Goal: Transaction & Acquisition: Download file/media

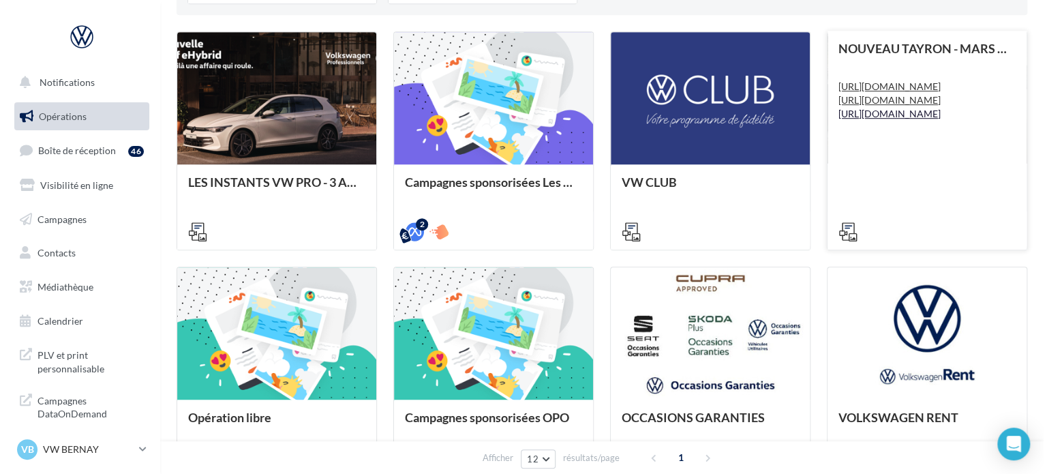
scroll to position [341, 0]
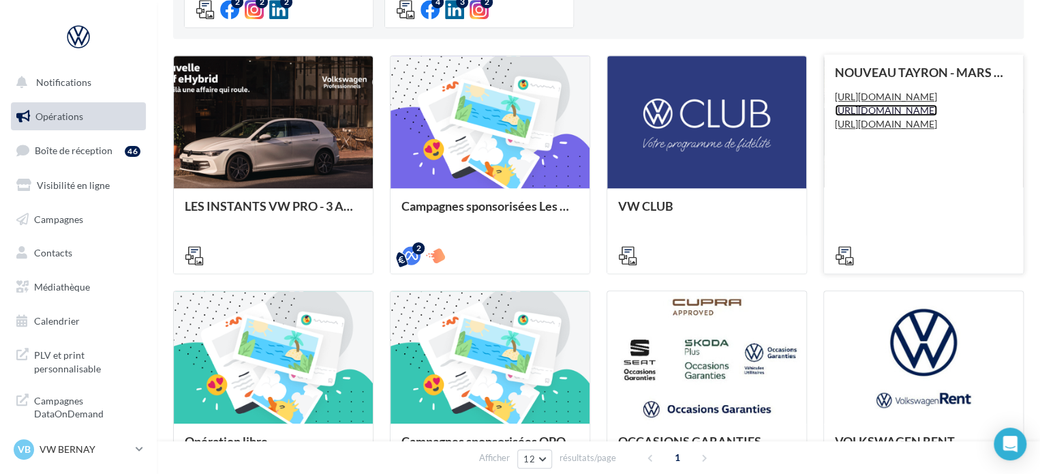
click at [879, 116] on link "https://volkswagen.get-it-solutions.com/915-invitation-test-drive" at bounding box center [886, 110] width 102 height 12
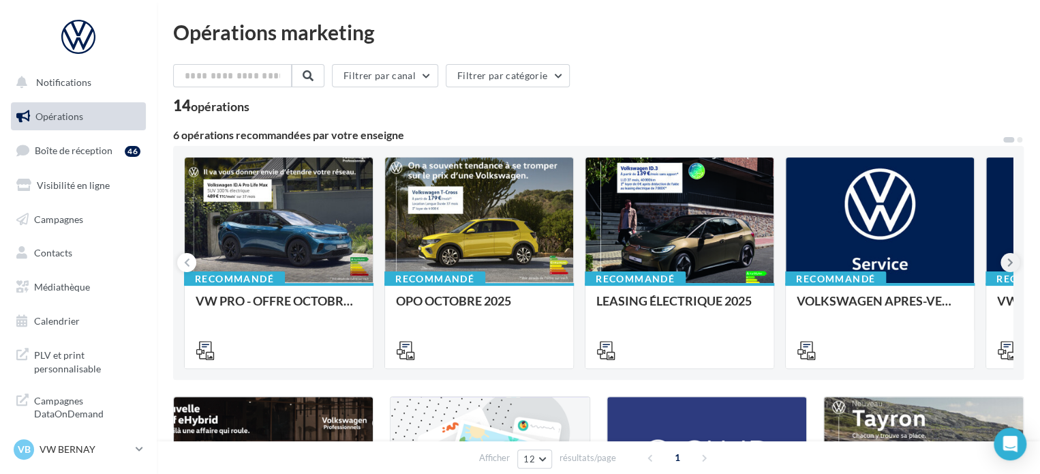
click at [1004, 263] on button at bounding box center [1010, 262] width 19 height 19
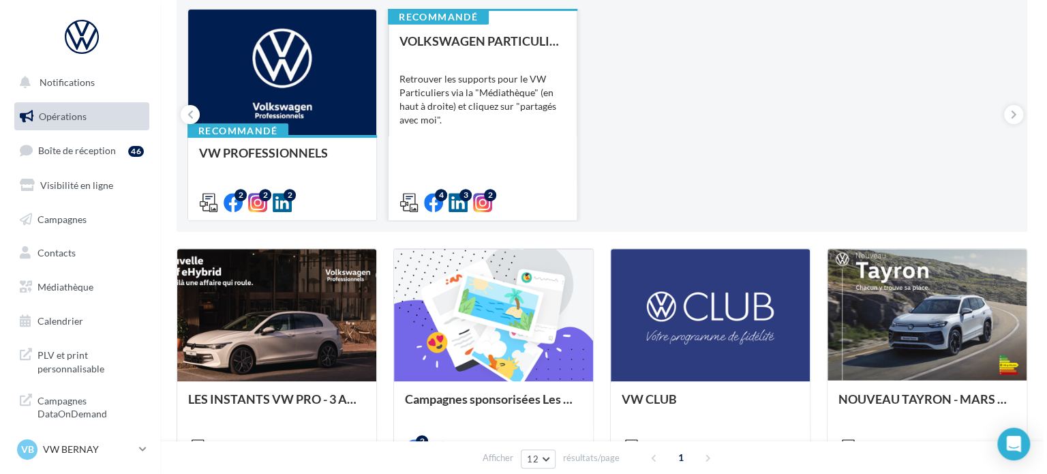
scroll to position [273, 0]
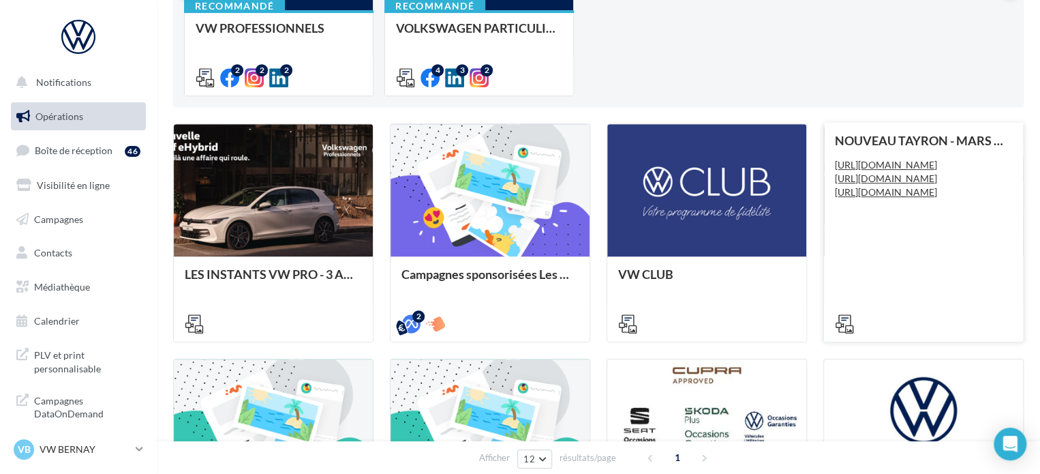
click at [970, 240] on div "NOUVEAU TAYRON - MARS 2025 https://volkswagen.get-it-solutions.com/914-master h…" at bounding box center [923, 232] width 177 height 196
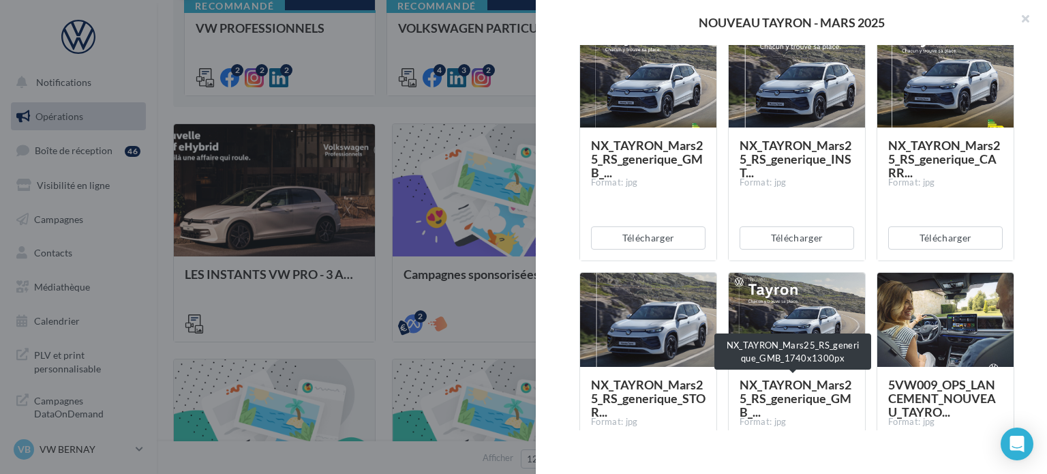
click at [779, 395] on span "NX_TAYRON_Mars25_RS_generique_GMB_..." at bounding box center [796, 398] width 112 height 42
click at [813, 294] on div at bounding box center [797, 320] width 136 height 95
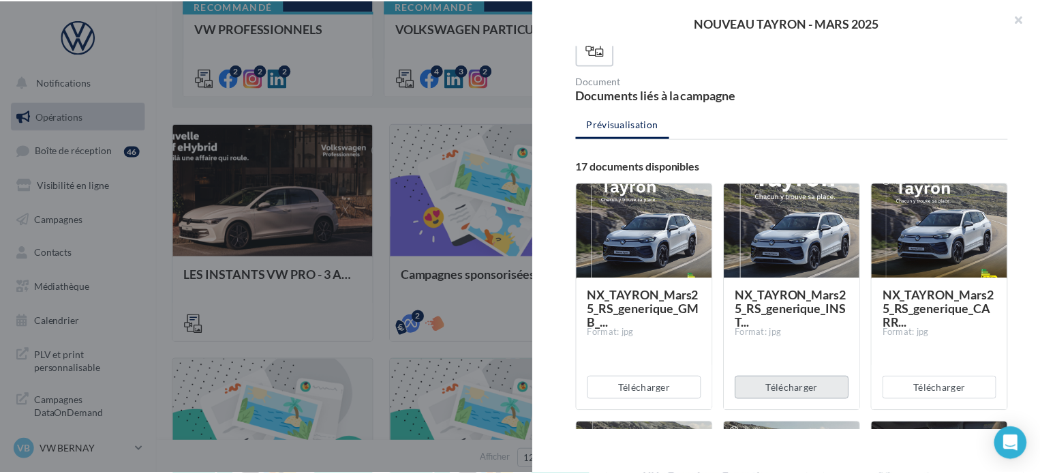
scroll to position [205, 0]
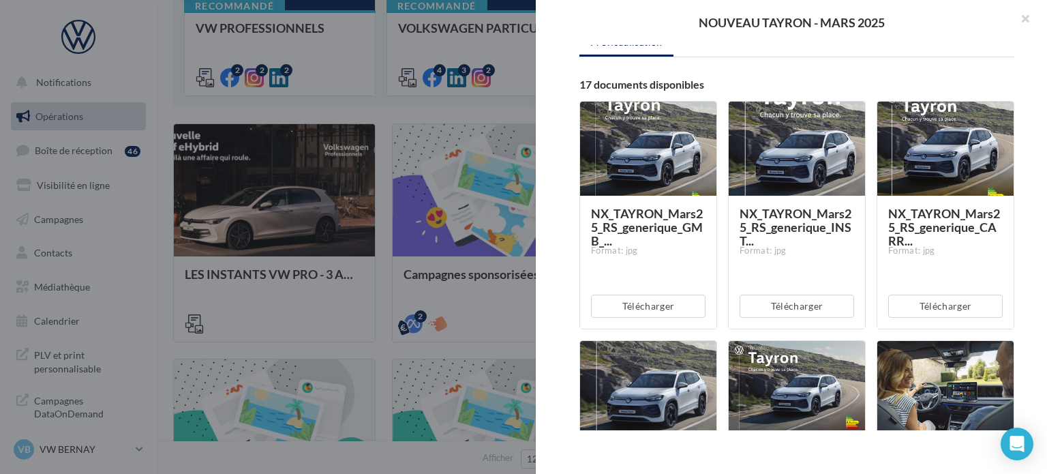
click at [799, 196] on div "NX_TAYRON_Mars25_RS_generique_INST... Format: jpg" at bounding box center [797, 262] width 136 height 132
click at [663, 305] on button "Télécharger" at bounding box center [648, 306] width 115 height 23
click at [154, 288] on div at bounding box center [523, 237] width 1047 height 474
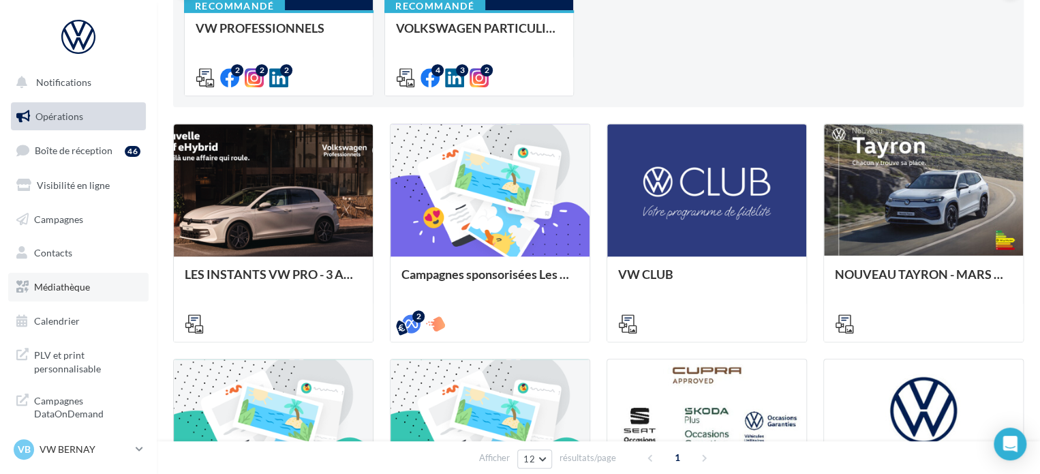
click at [83, 283] on span "Médiathèque" at bounding box center [62, 287] width 56 height 12
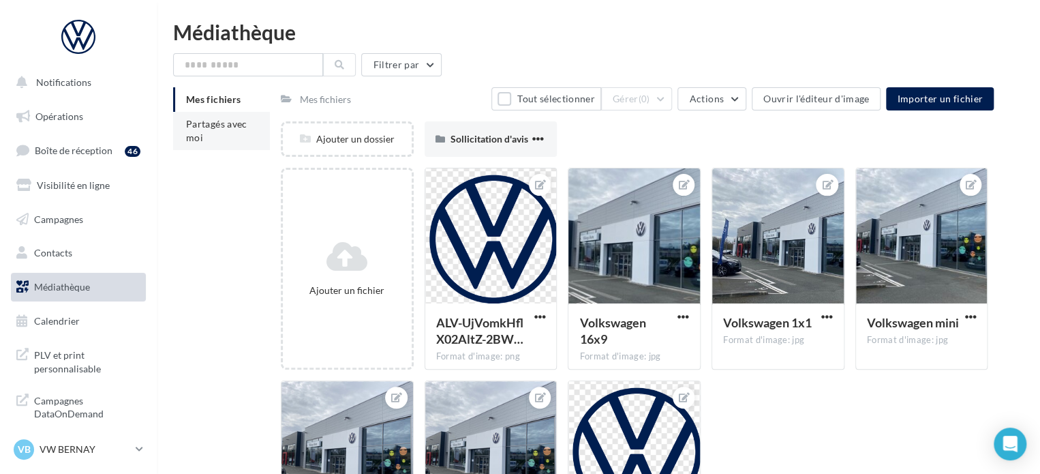
click at [235, 128] on span "Partagés avec moi" at bounding box center [216, 130] width 61 height 25
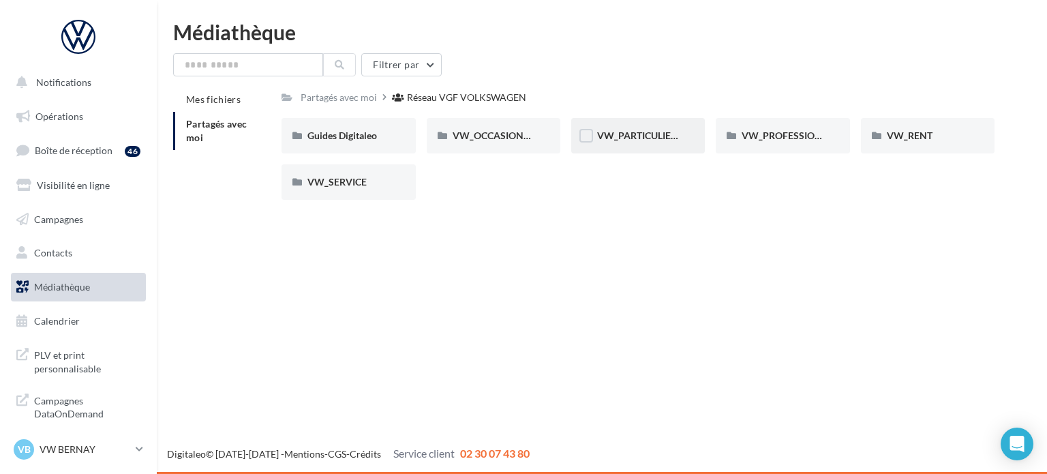
click at [619, 143] on div "VW_PARTICULIERS" at bounding box center [638, 135] width 134 height 35
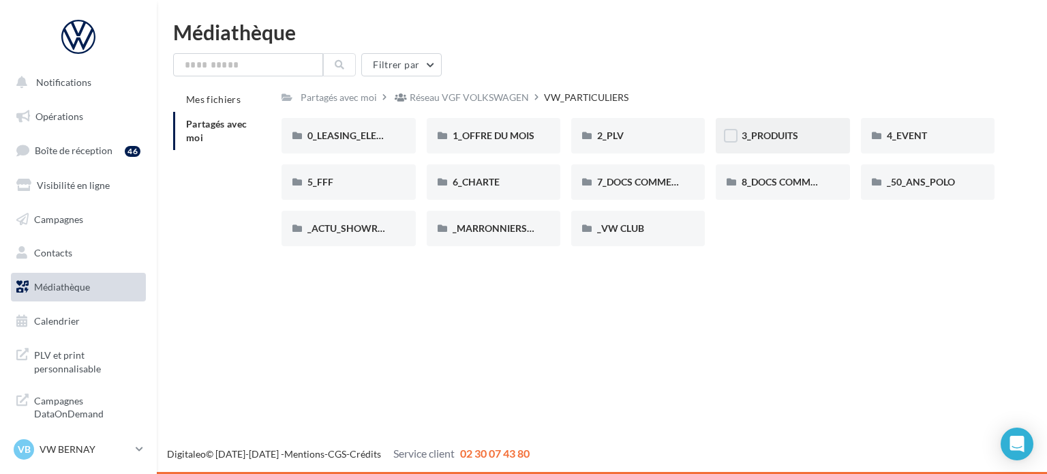
click at [810, 132] on div "3_PRODUITS" at bounding box center [783, 136] width 82 height 14
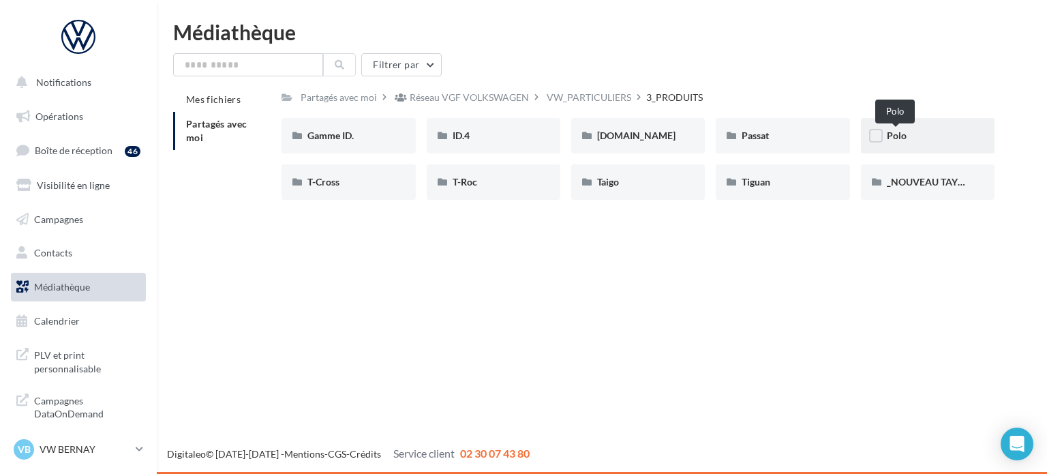
click at [903, 140] on span "Polo" at bounding box center [897, 136] width 20 height 12
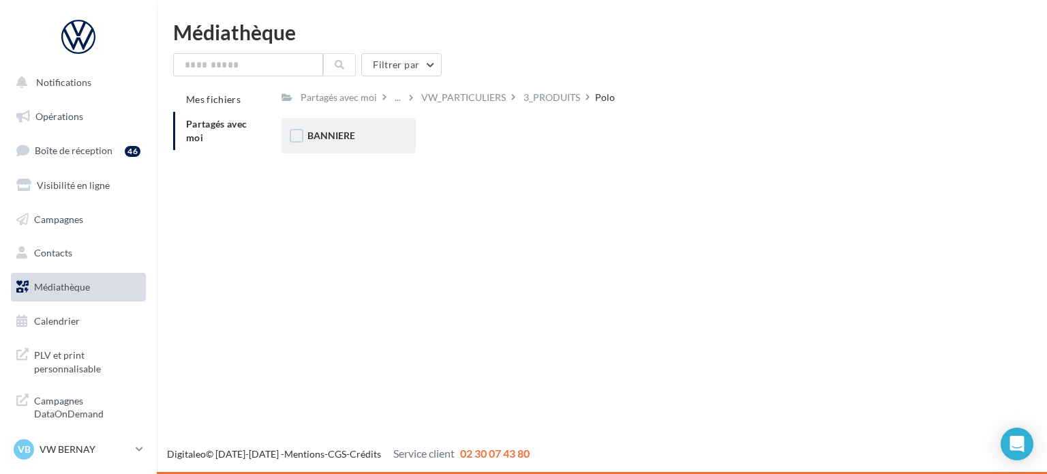
click at [392, 140] on div "BANNIERE" at bounding box center [349, 135] width 134 height 35
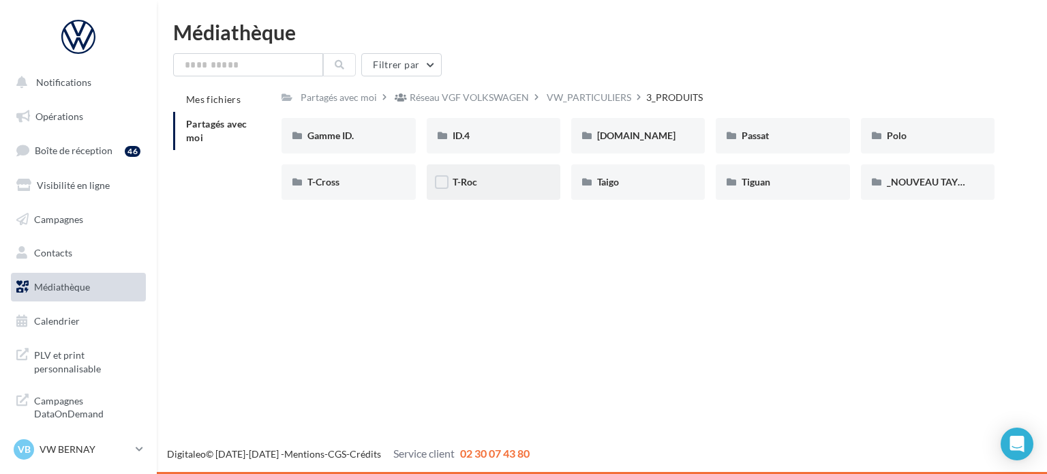
click at [513, 168] on div "T-Roc" at bounding box center [494, 181] width 134 height 35
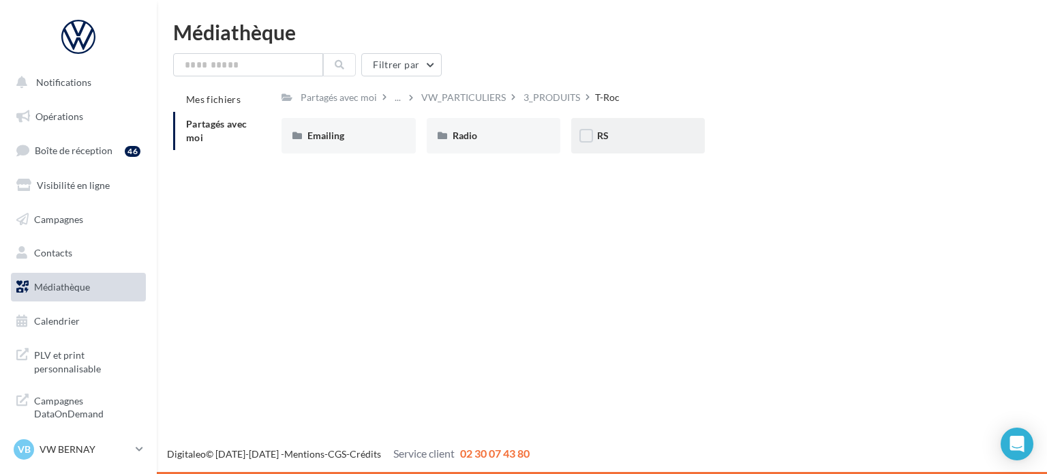
click at [635, 136] on div "RS" at bounding box center [638, 136] width 82 height 14
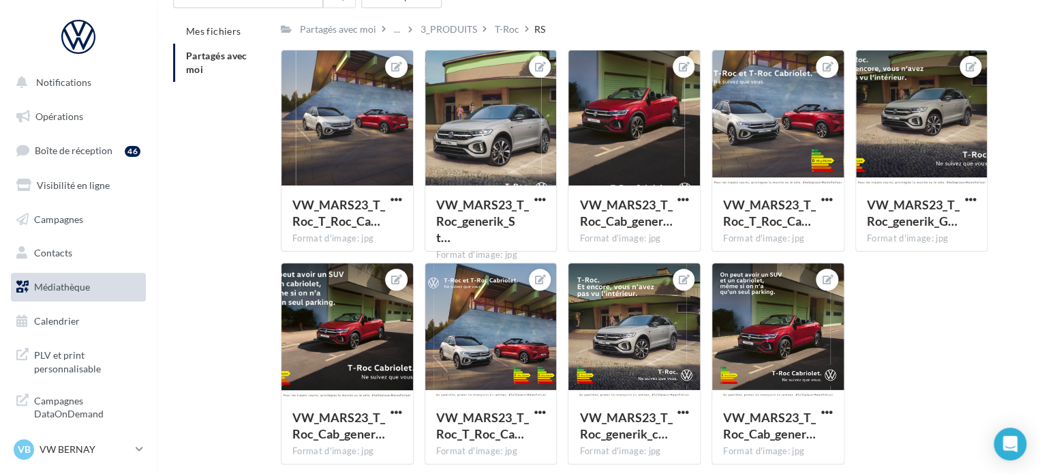
scroll to position [128, 0]
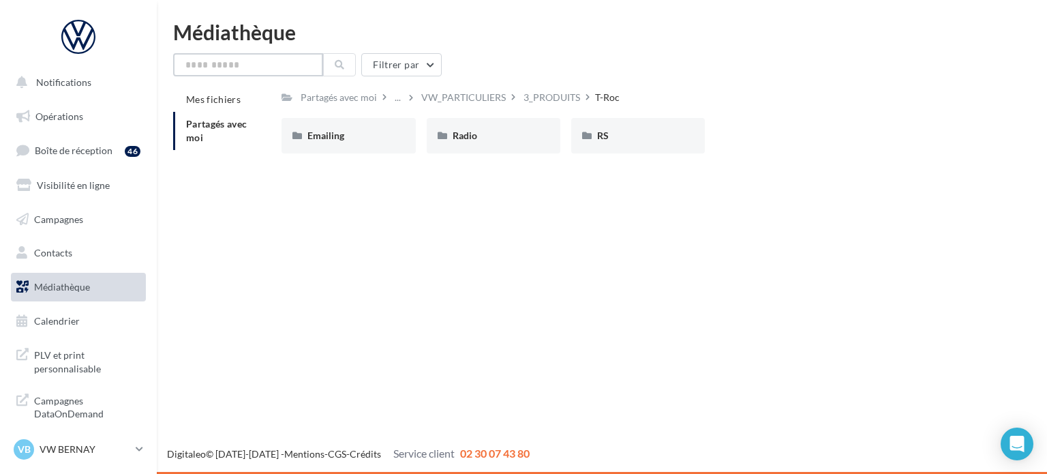
click at [224, 72] on input "text" at bounding box center [248, 64] width 150 height 23
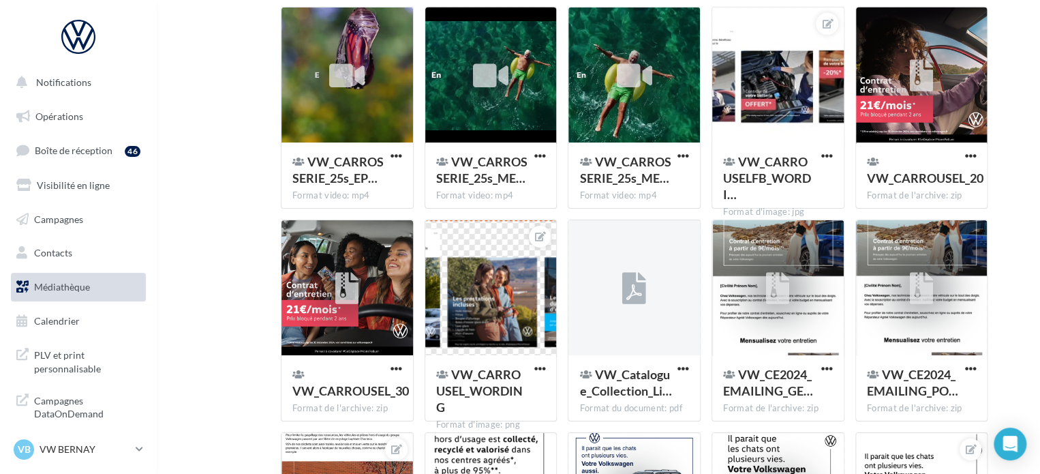
scroll to position [36217, 0]
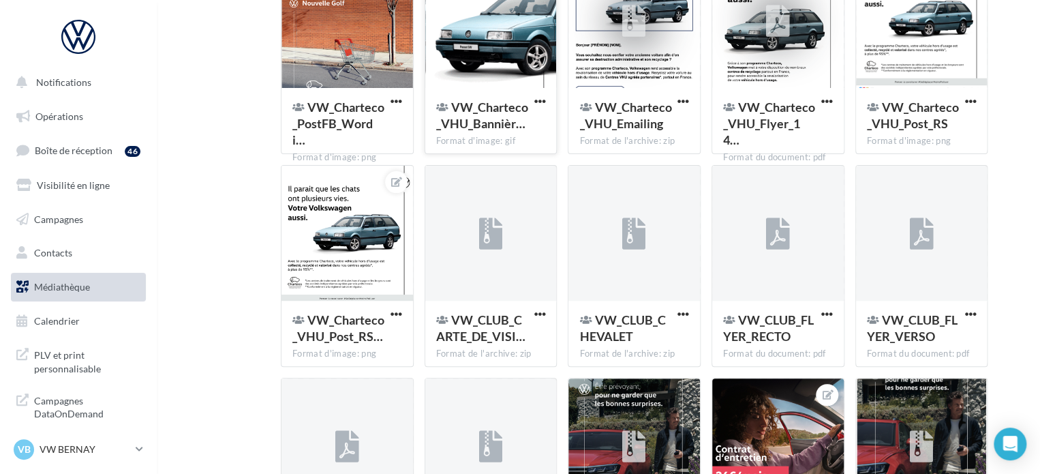
type input "*"
click at [538, 135] on div "VW_Charteco_VHU_Bannièr…" at bounding box center [491, 117] width 110 height 36
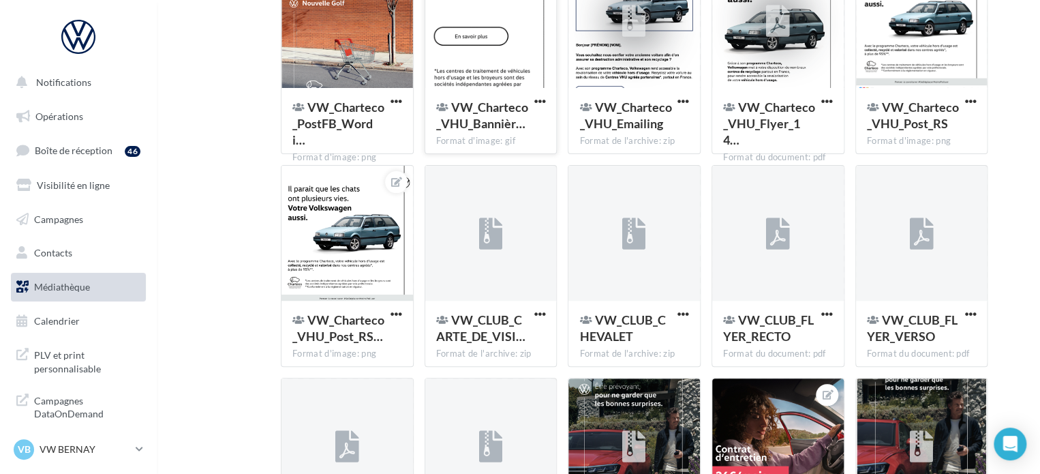
scroll to position [36437, 0]
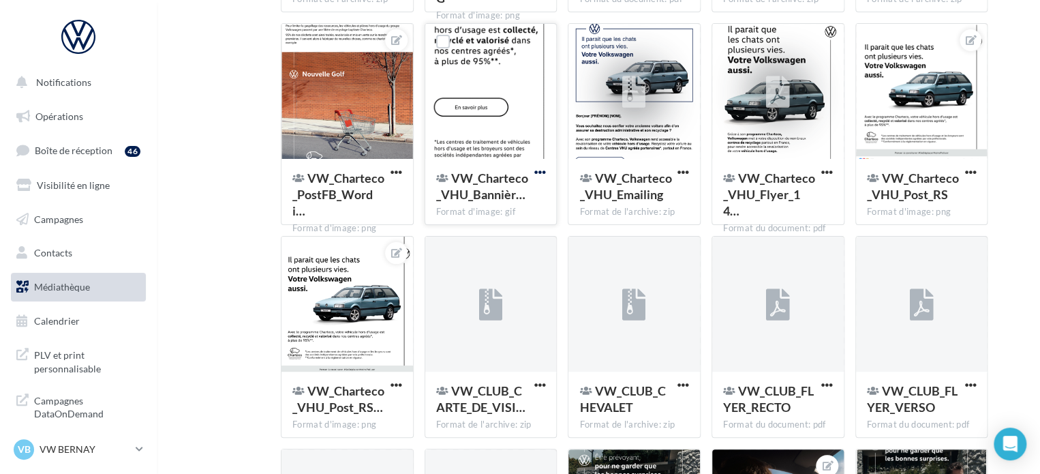
click at [535, 170] on span "button" at bounding box center [540, 172] width 12 height 12
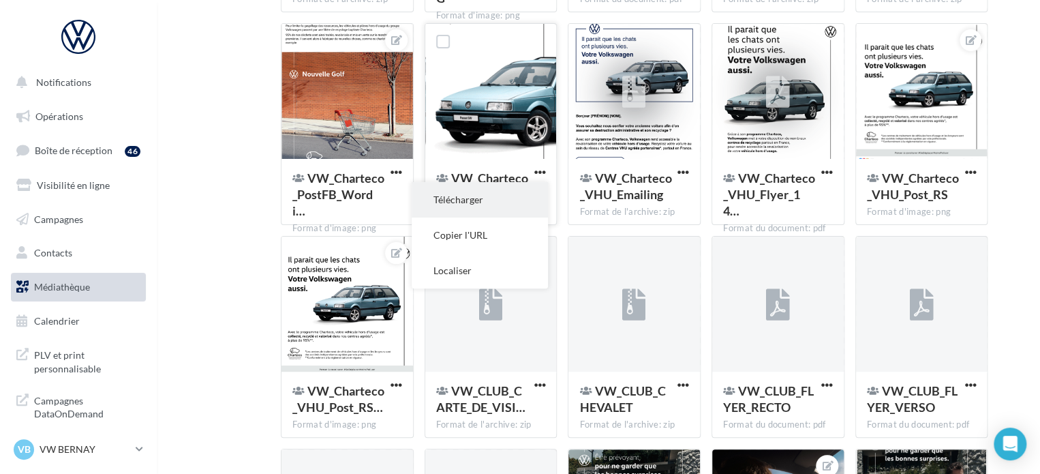
click at [479, 203] on button "Télécharger" at bounding box center [480, 199] width 136 height 35
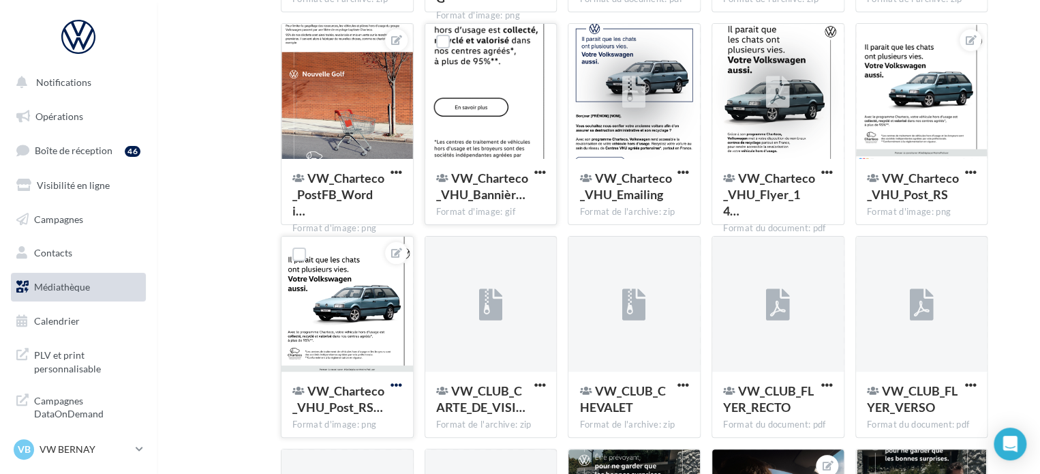
click at [401, 391] on span "button" at bounding box center [397, 385] width 12 height 12
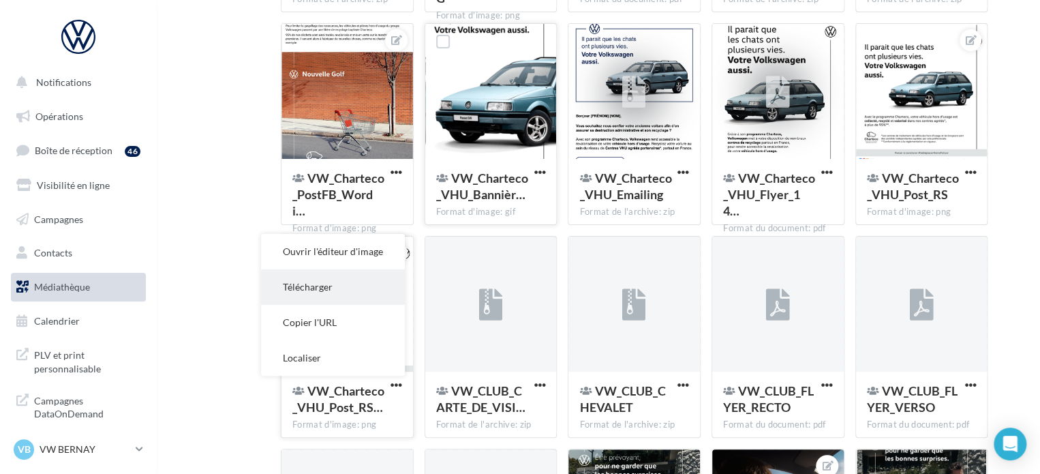
click at [344, 286] on button "Télécharger" at bounding box center [333, 286] width 144 height 35
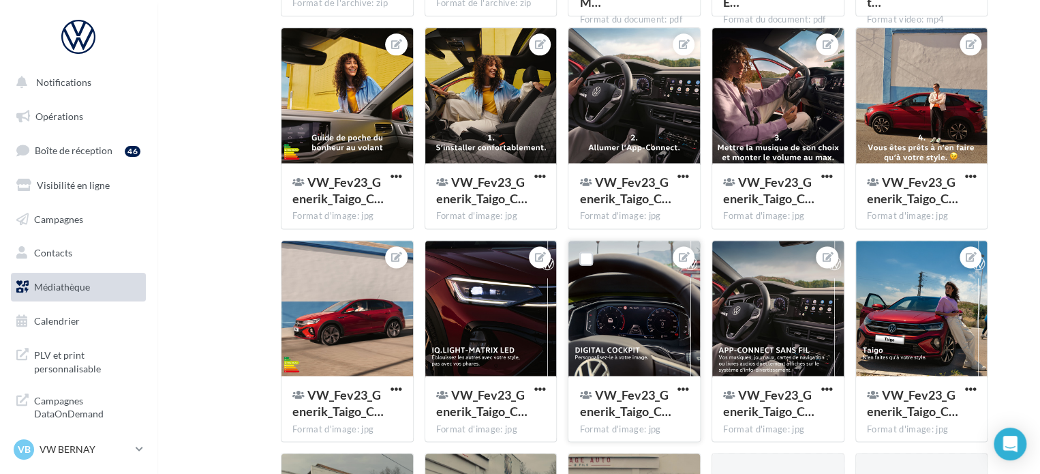
scroll to position [37304, 0]
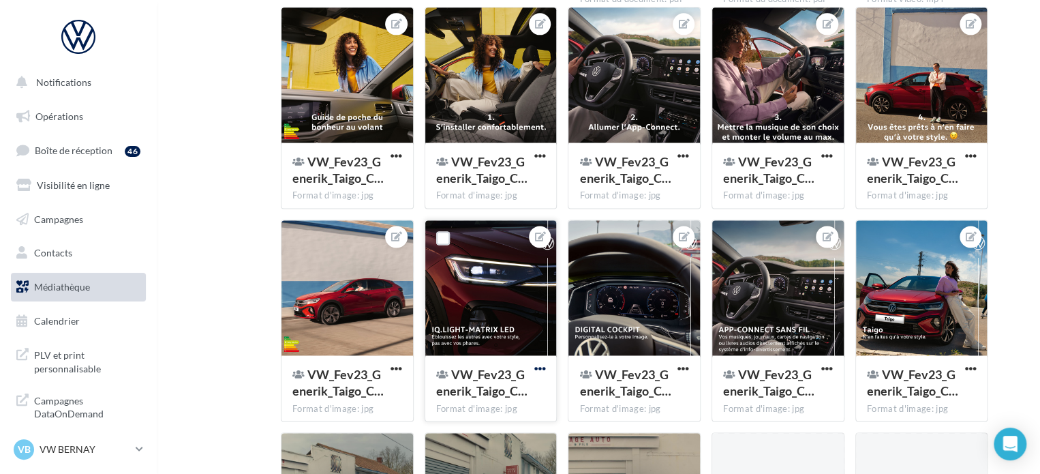
click at [541, 363] on span "button" at bounding box center [540, 369] width 12 height 12
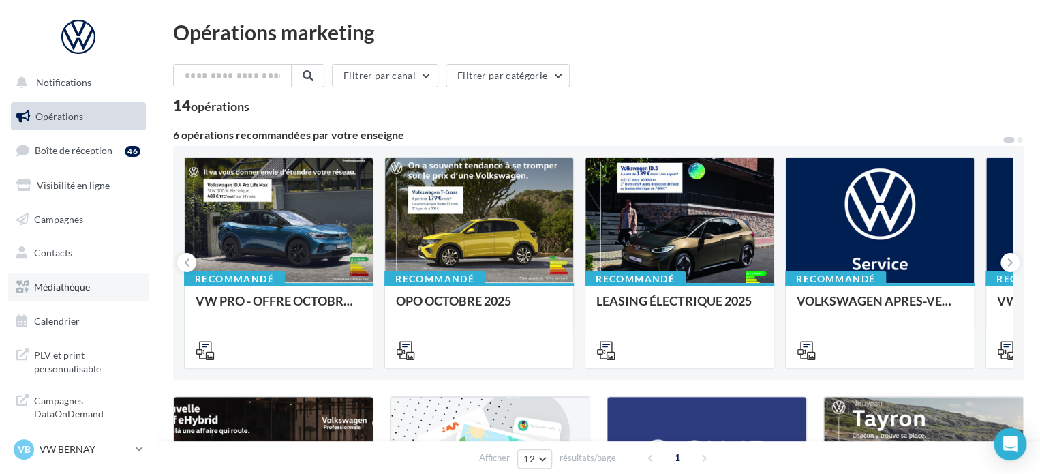
drag, startPoint x: 80, startPoint y: 283, endPoint x: 80, endPoint y: 275, distance: 8.2
click at [80, 283] on span "Médiathèque" at bounding box center [62, 287] width 56 height 12
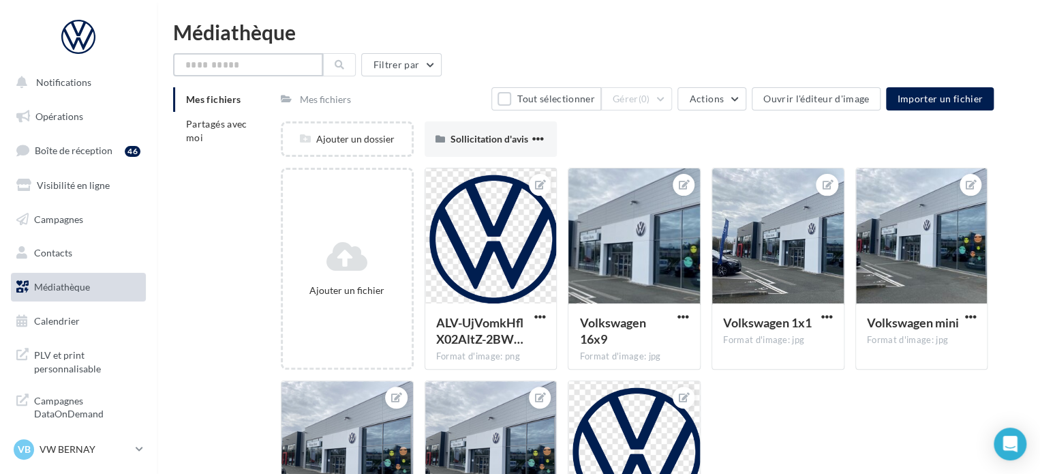
click at [244, 70] on input "text" at bounding box center [248, 64] width 150 height 23
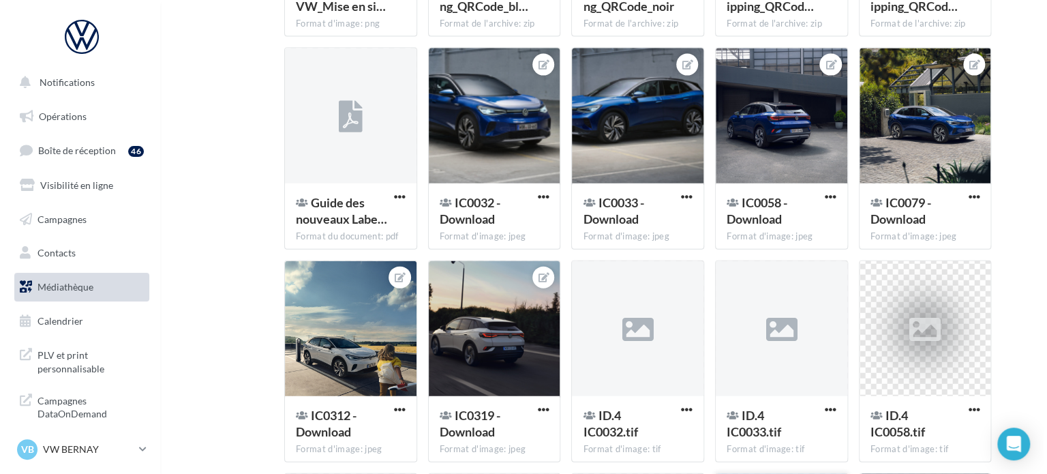
scroll to position [14498, 0]
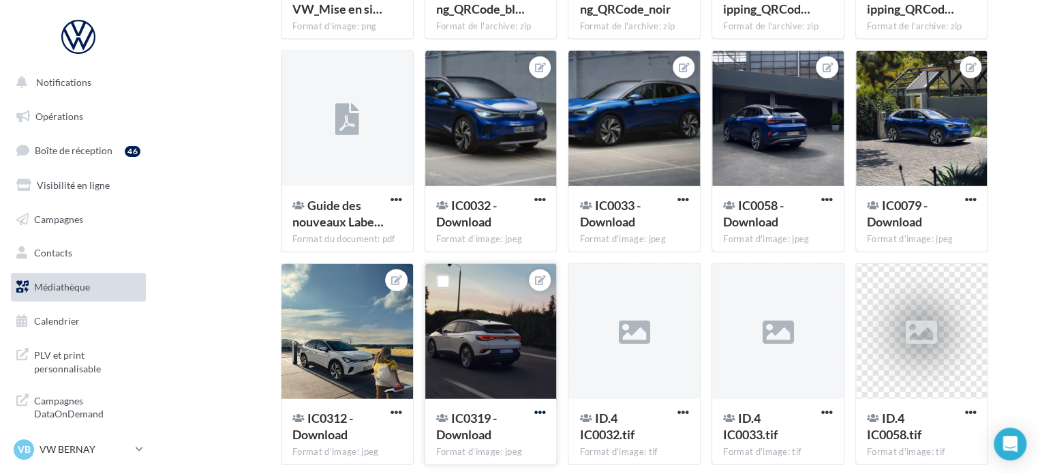
type input "*"
click at [537, 414] on span "button" at bounding box center [540, 412] width 12 height 12
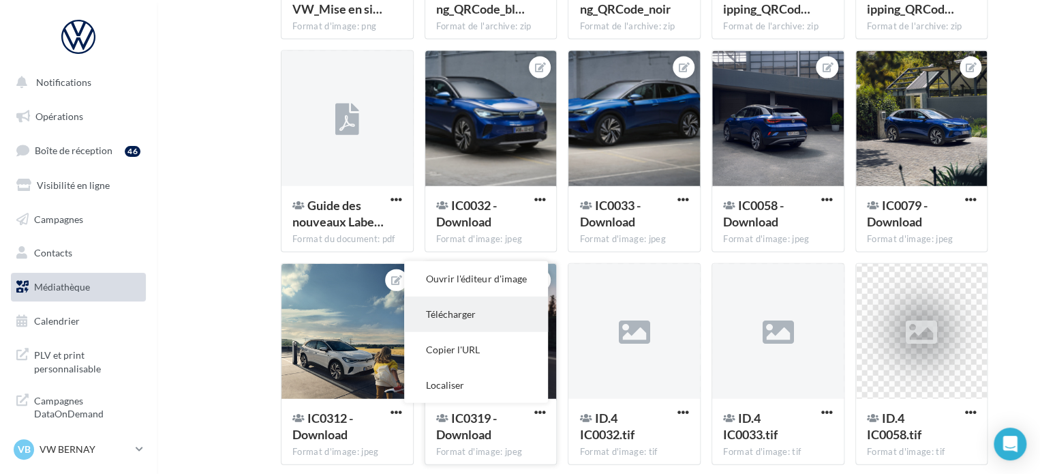
click at [495, 318] on button "Télécharger" at bounding box center [476, 314] width 144 height 35
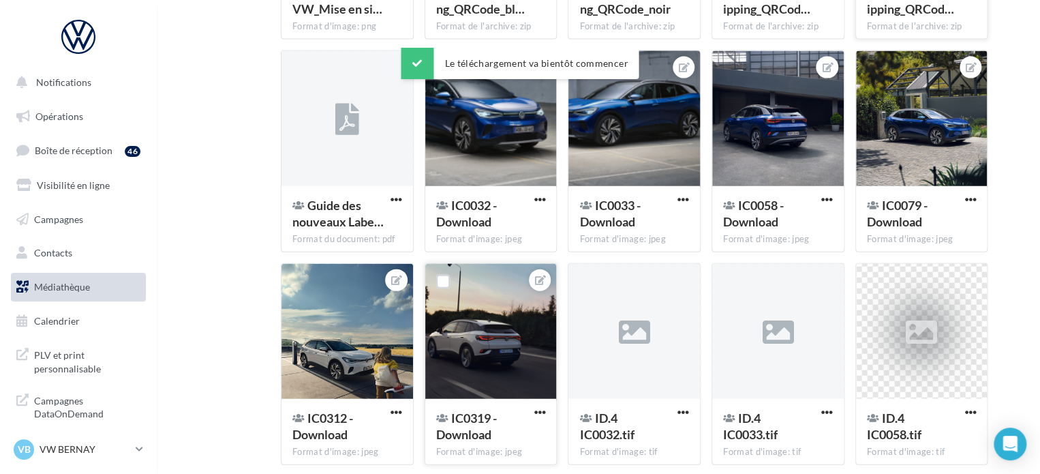
click at [872, 22] on div "Format de l'archive: zip" at bounding box center [922, 26] width 110 height 12
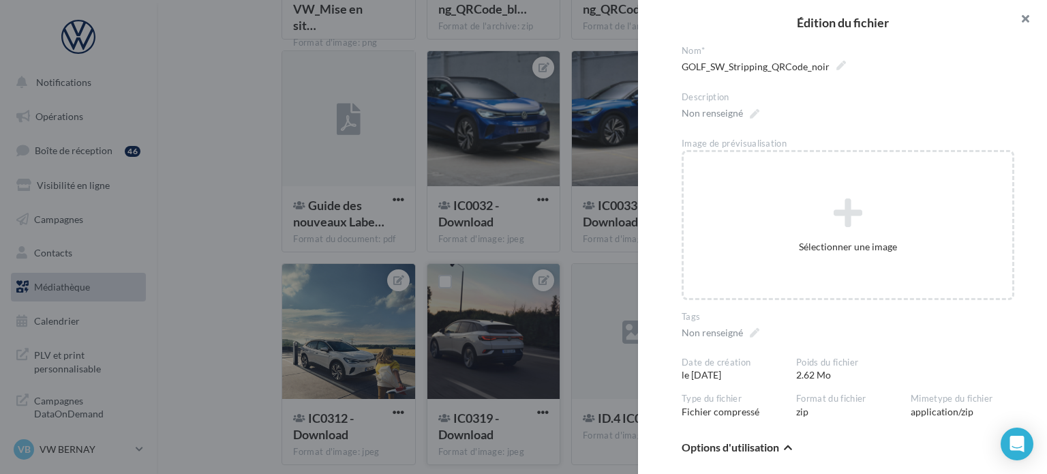
click at [1024, 12] on button "button" at bounding box center [1020, 20] width 55 height 41
click at [1029, 14] on button "button" at bounding box center [1020, 20] width 55 height 41
click at [249, 167] on div at bounding box center [523, 237] width 1047 height 474
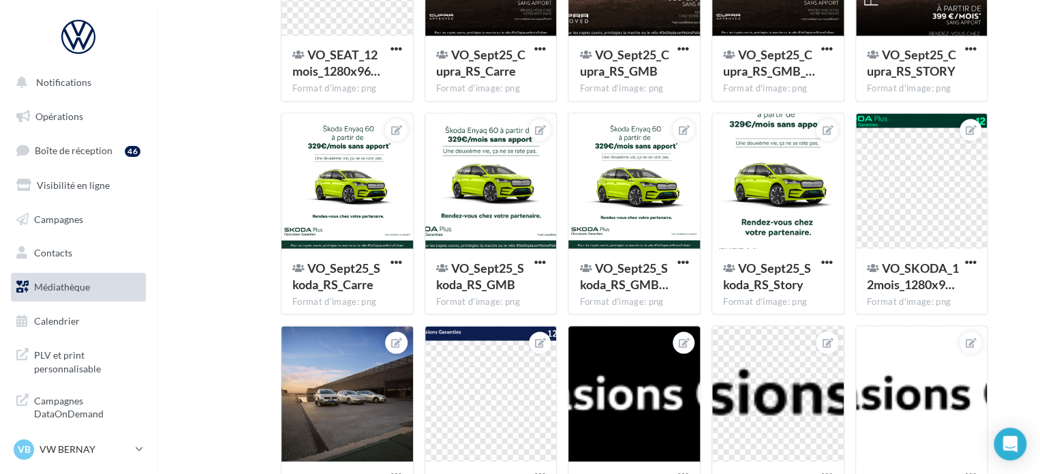
scroll to position [27519, 0]
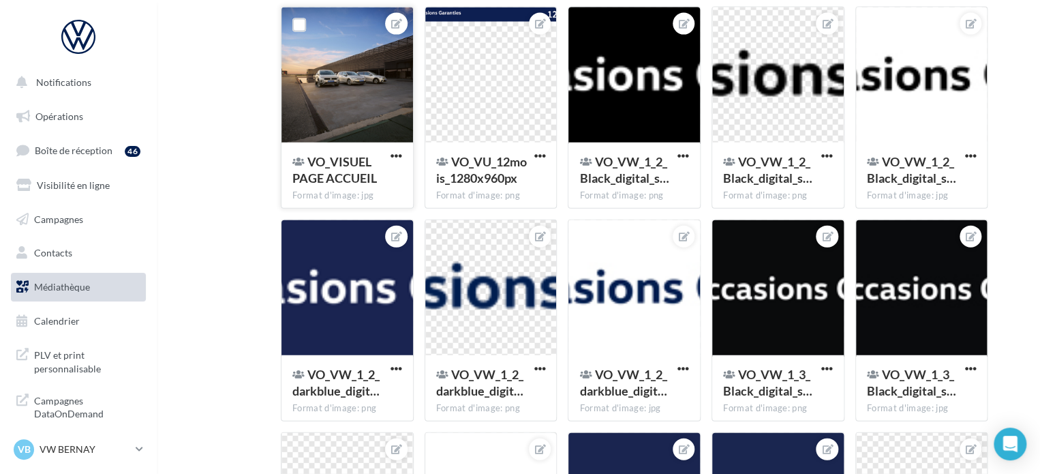
click at [389, 158] on button "button" at bounding box center [396, 157] width 17 height 14
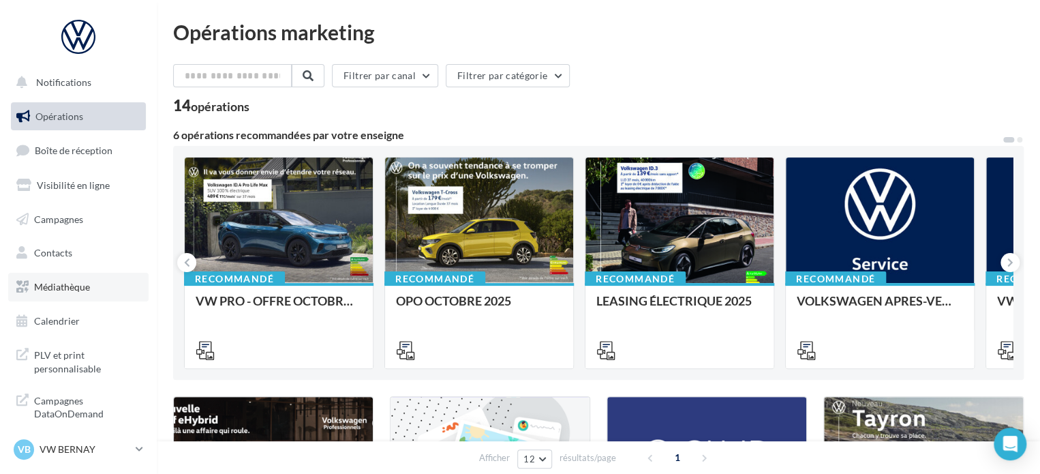
click at [68, 288] on span "Médiathèque" at bounding box center [62, 287] width 56 height 12
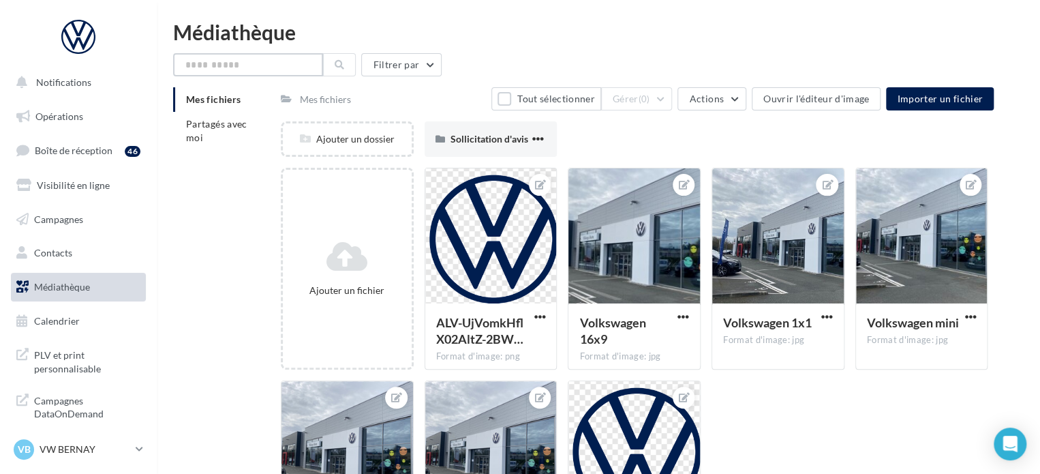
click at [242, 59] on input "text" at bounding box center [248, 64] width 150 height 23
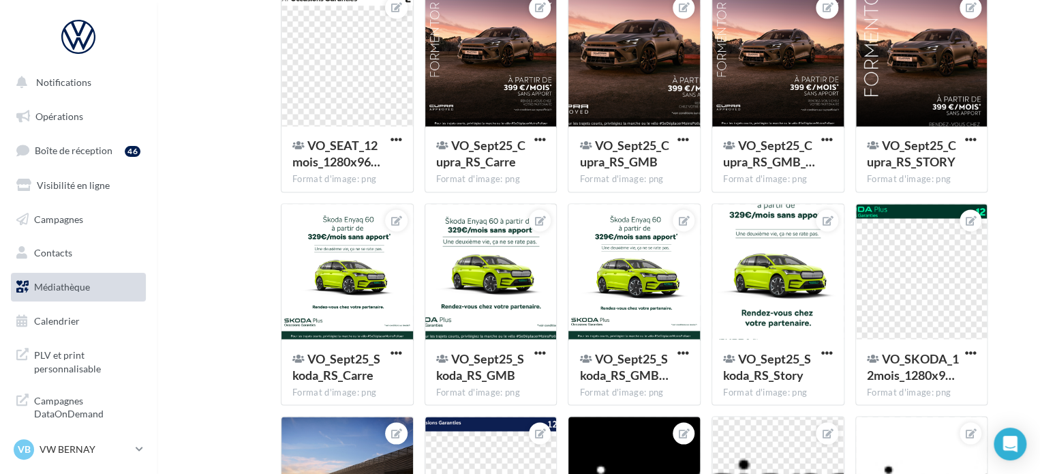
scroll to position [27535, 0]
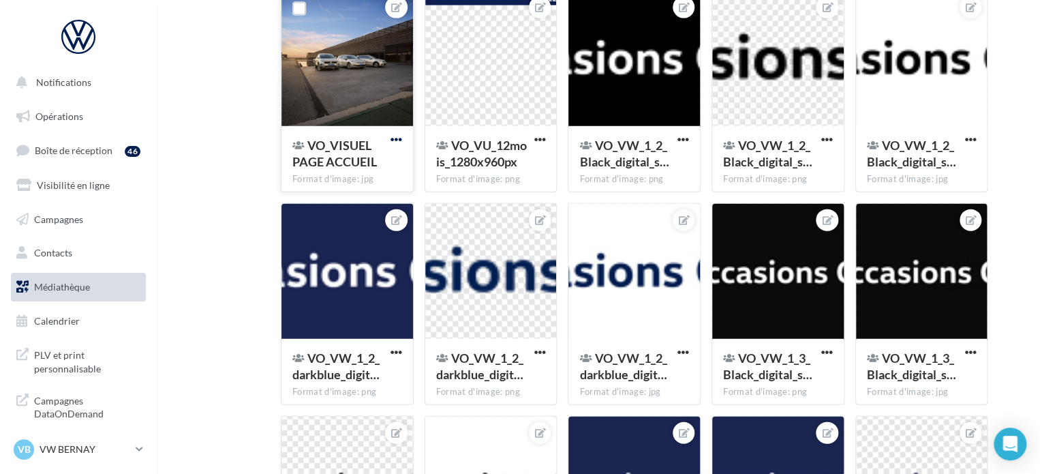
type input "*"
click at [395, 140] on span "button" at bounding box center [397, 140] width 12 height 12
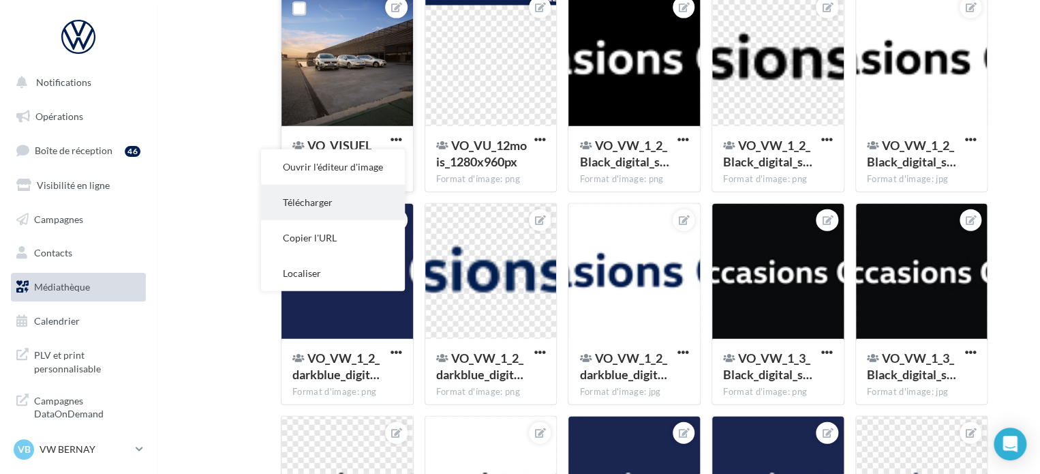
click at [313, 207] on button "Télécharger" at bounding box center [333, 202] width 144 height 35
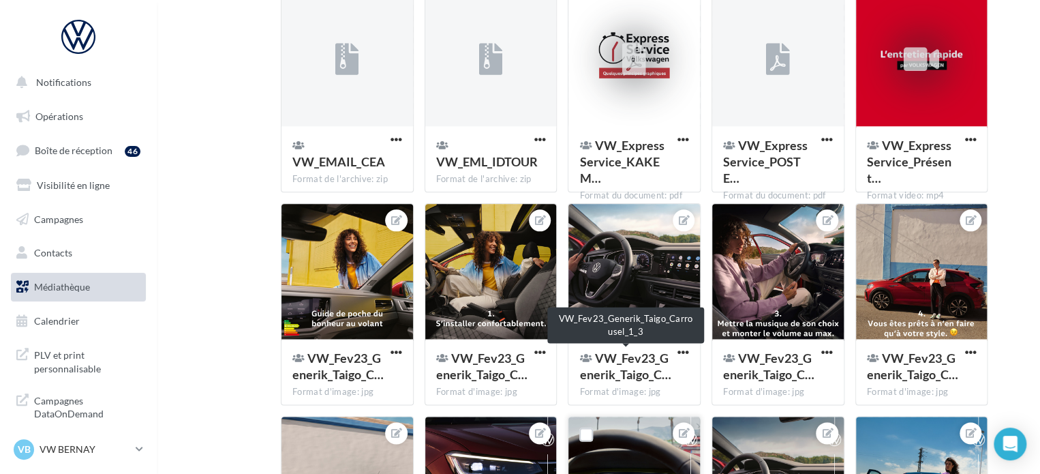
scroll to position [37304, 0]
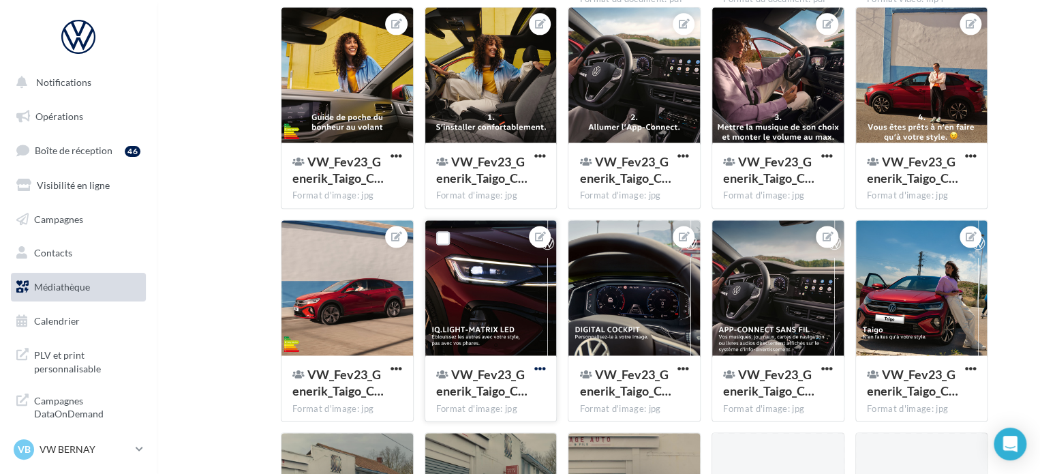
click at [543, 370] on span "button" at bounding box center [540, 369] width 12 height 12
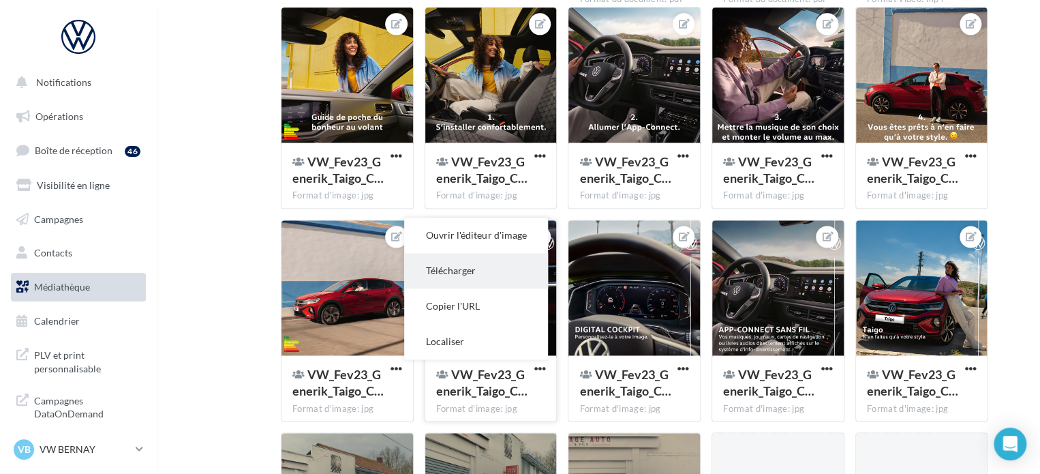
click at [483, 273] on button "Télécharger" at bounding box center [476, 270] width 144 height 35
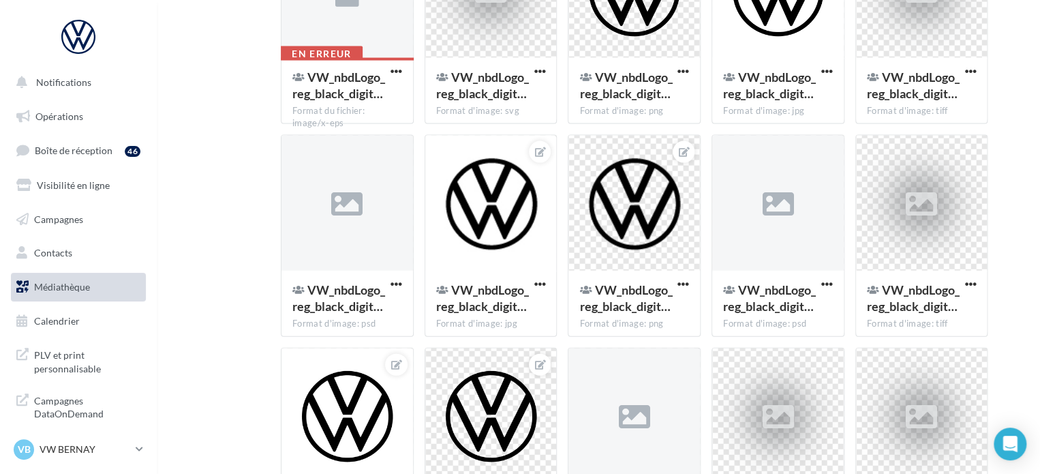
scroll to position [40724, 0]
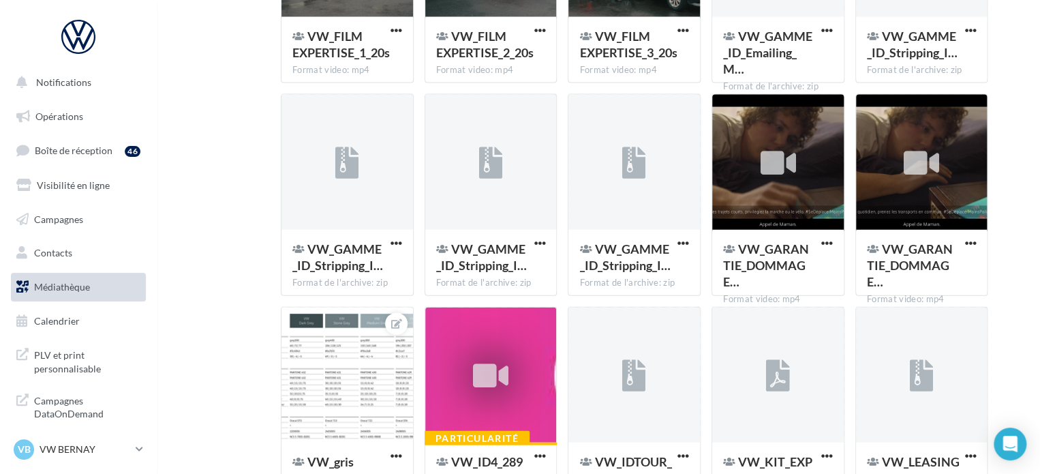
scroll to position [37623, 0]
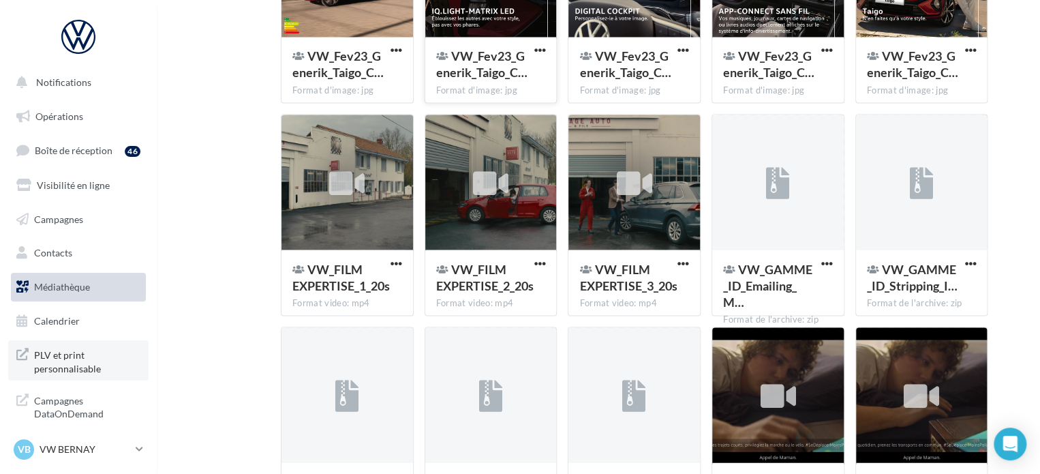
click at [82, 365] on span "PLV et print personnalisable" at bounding box center [87, 360] width 106 height 29
